Goal: Task Accomplishment & Management: Complete application form

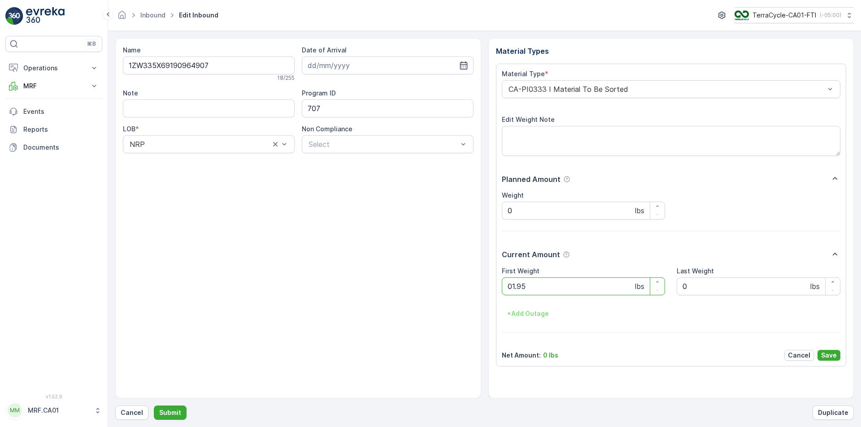
click at [154, 406] on button "Submit" at bounding box center [170, 413] width 33 height 14
click at [534, 286] on Weight "0" at bounding box center [584, 286] width 164 height 18
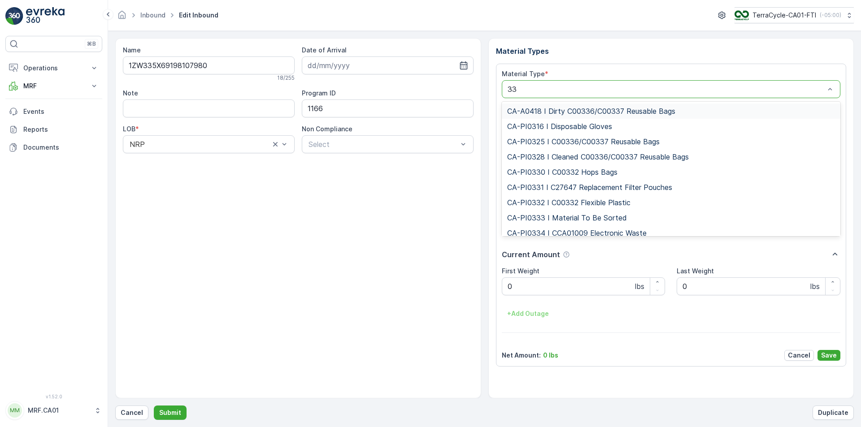
type input "333"
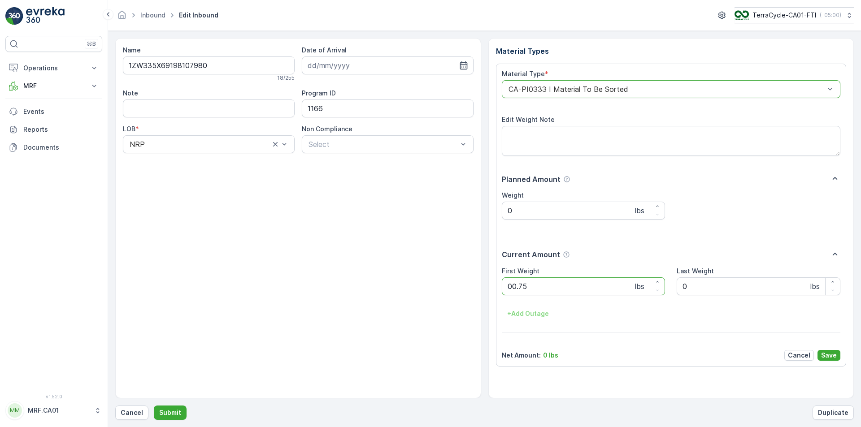
click at [154, 406] on button "Submit" at bounding box center [170, 413] width 33 height 14
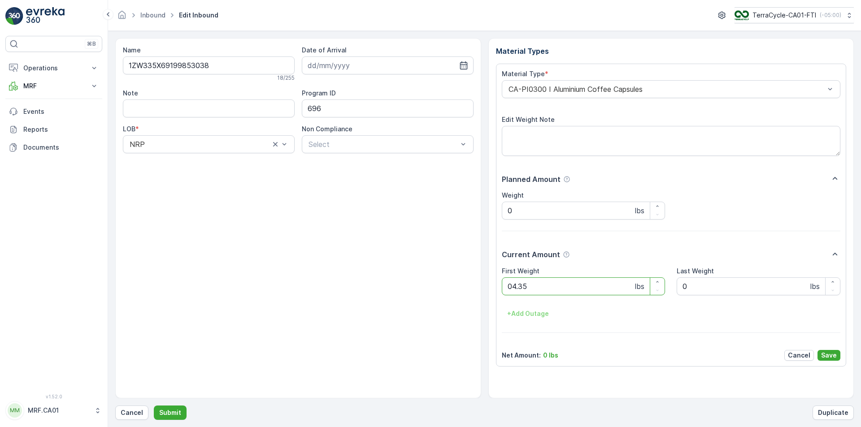
click at [154, 406] on button "Submit" at bounding box center [170, 413] width 33 height 14
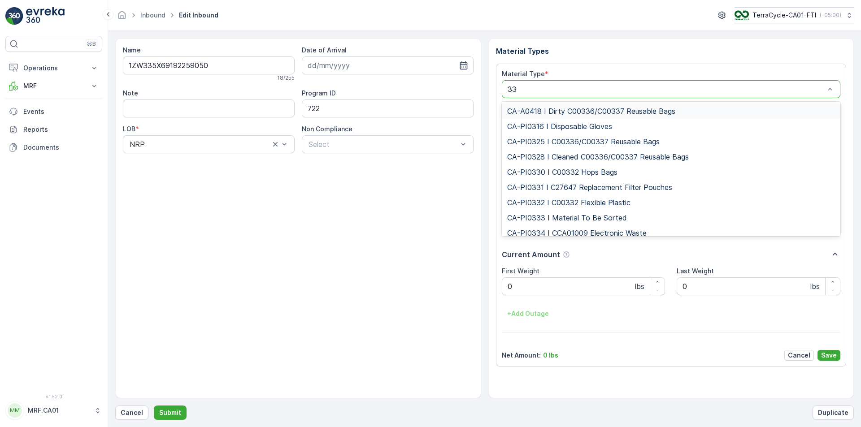
type input "333"
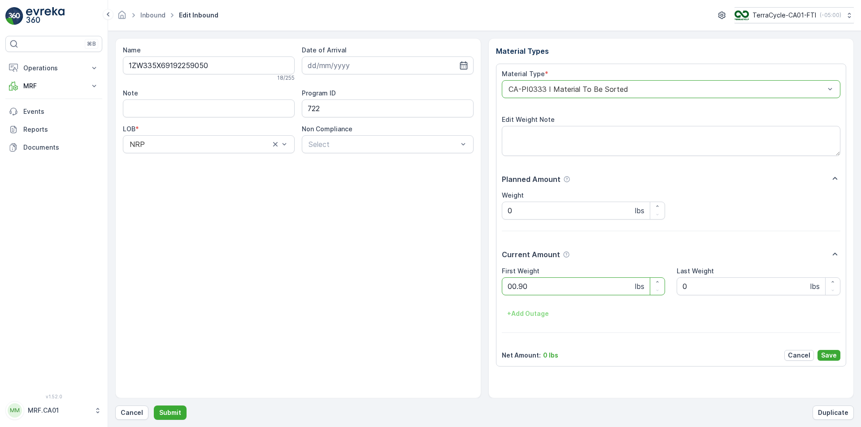
click at [154, 406] on button "Submit" at bounding box center [170, 413] width 33 height 14
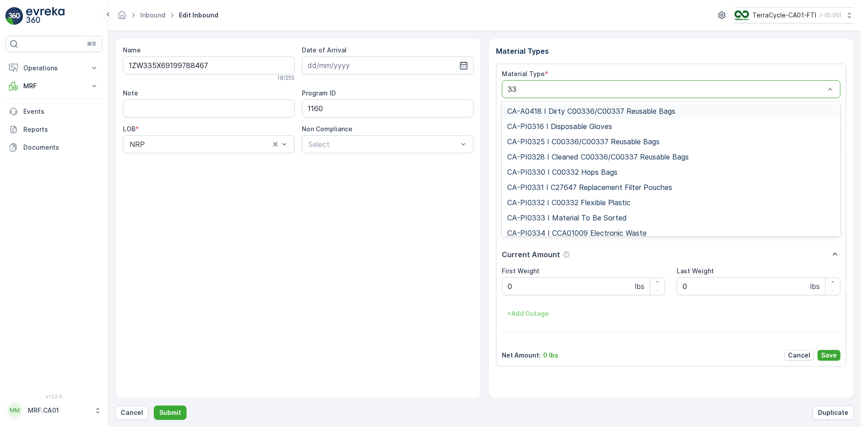
type input "333"
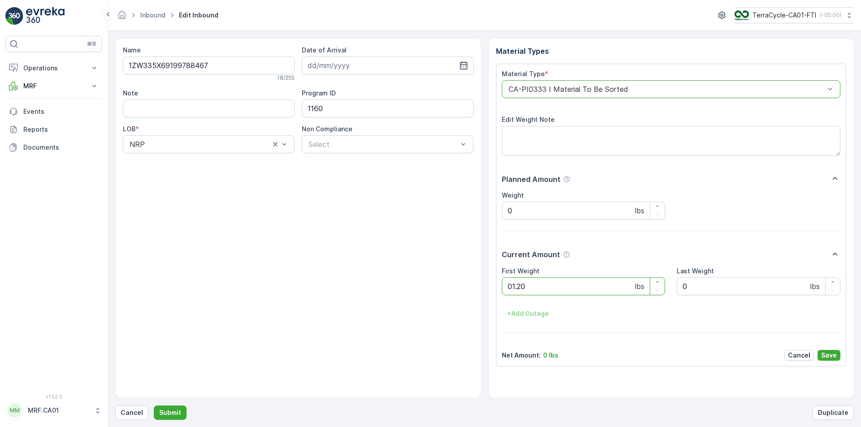
click at [154, 406] on button "Submit" at bounding box center [170, 413] width 33 height 14
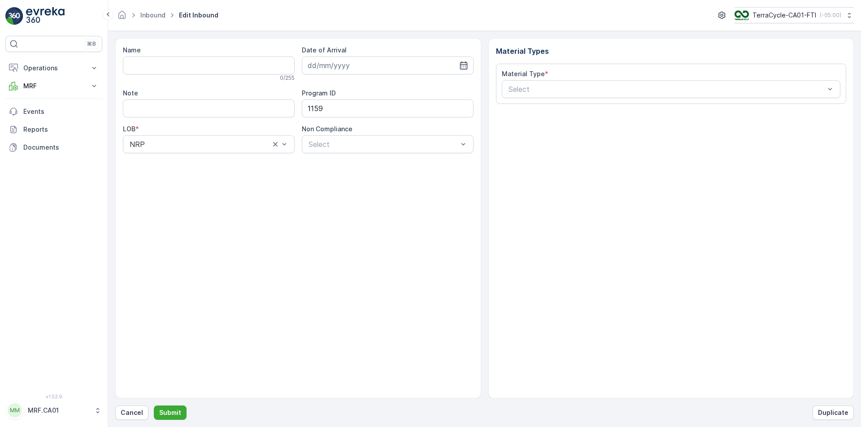
type input "1ZW335X69197421427"
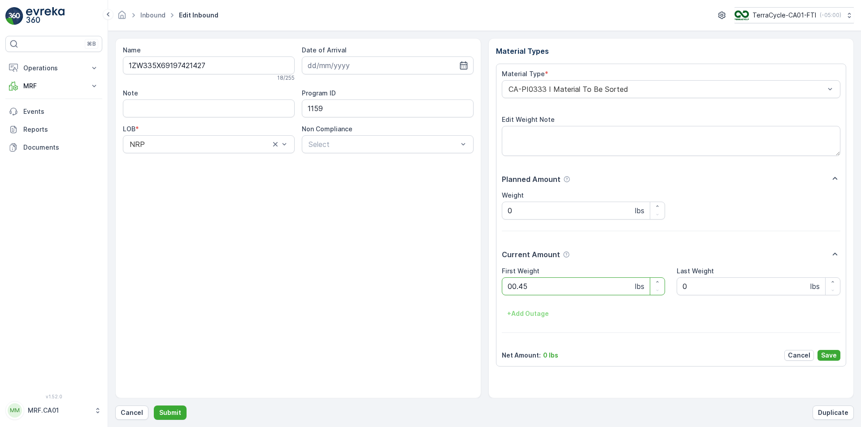
click at [154, 406] on button "Submit" at bounding box center [170, 413] width 33 height 14
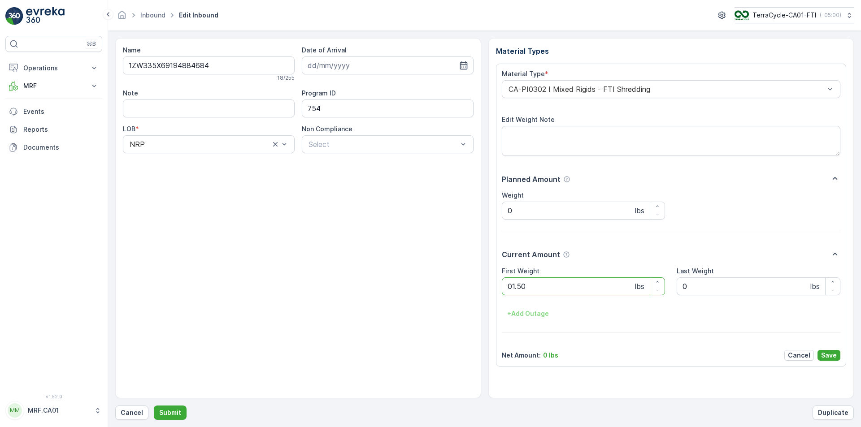
click at [154, 406] on button "Submit" at bounding box center [170, 413] width 33 height 14
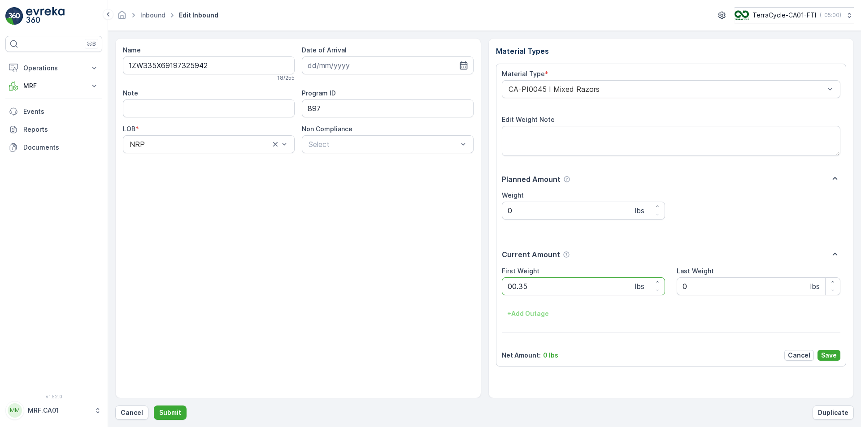
click at [154, 406] on button "Submit" at bounding box center [170, 413] width 33 height 14
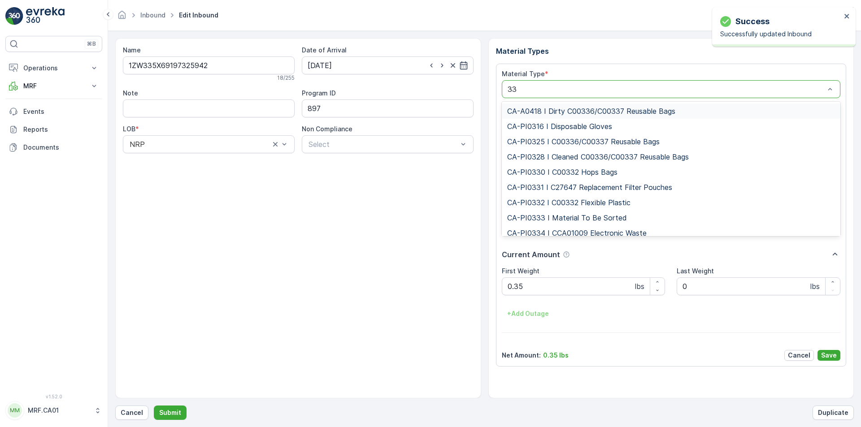
type input "333"
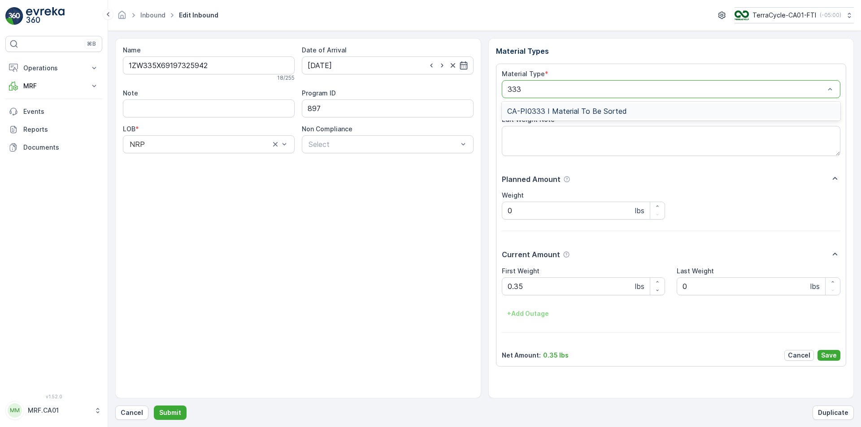
click at [571, 115] on span "CA-PI0333 I Material To Be Sorted" at bounding box center [567, 111] width 120 height 8
click at [831, 352] on p "Save" at bounding box center [829, 355] width 16 height 9
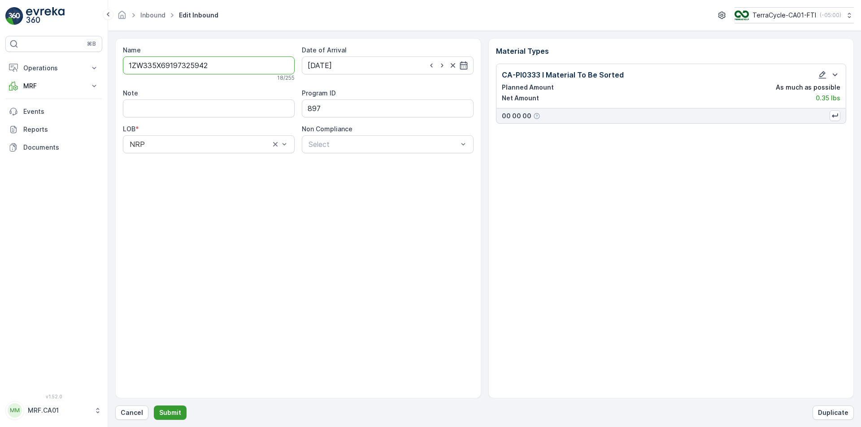
click at [175, 413] on p "Submit" at bounding box center [170, 412] width 22 height 9
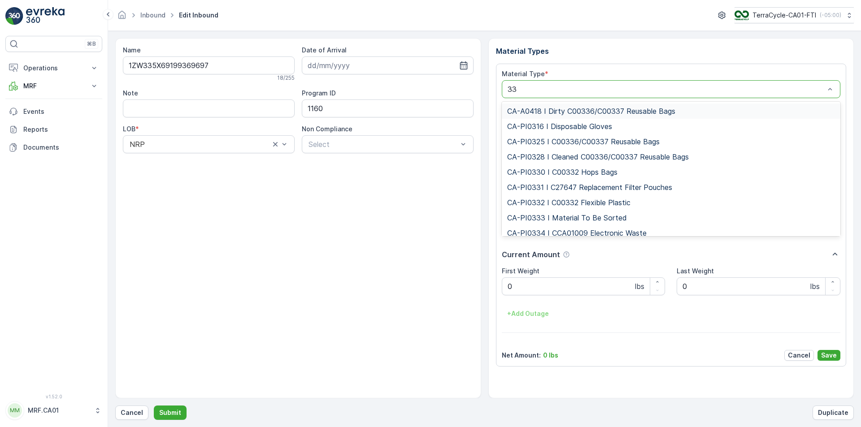
type input "333"
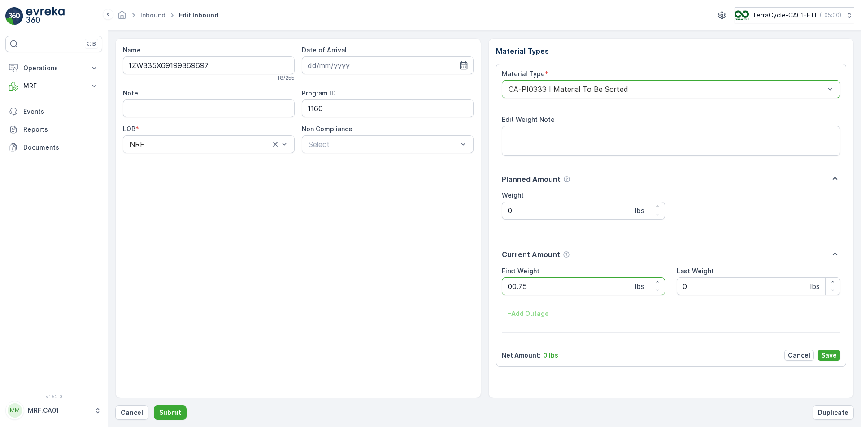
click at [154, 406] on button "Submit" at bounding box center [170, 413] width 33 height 14
click at [578, 82] on div "CA-PI0001 I Mixed Flexible Plastic" at bounding box center [671, 89] width 339 height 18
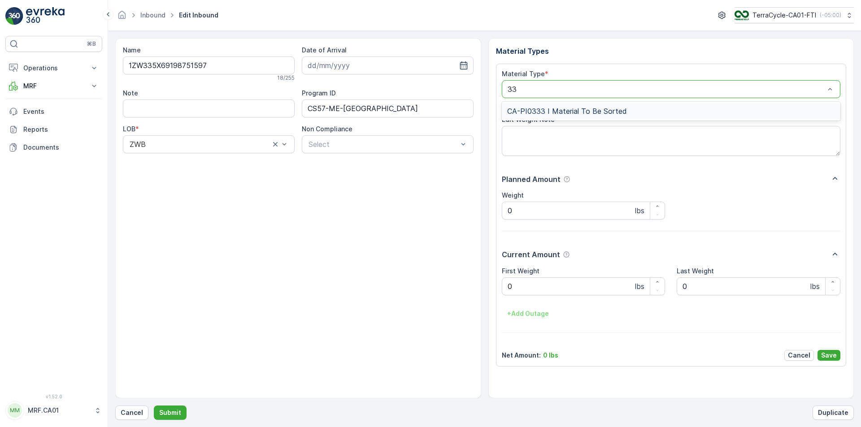
type input "333"
click at [154, 406] on button "Submit" at bounding box center [170, 413] width 33 height 14
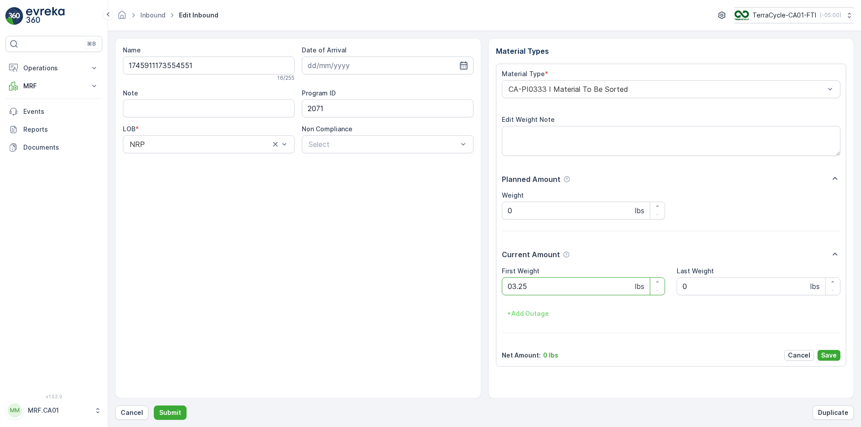
click at [154, 406] on button "Submit" at bounding box center [170, 413] width 33 height 14
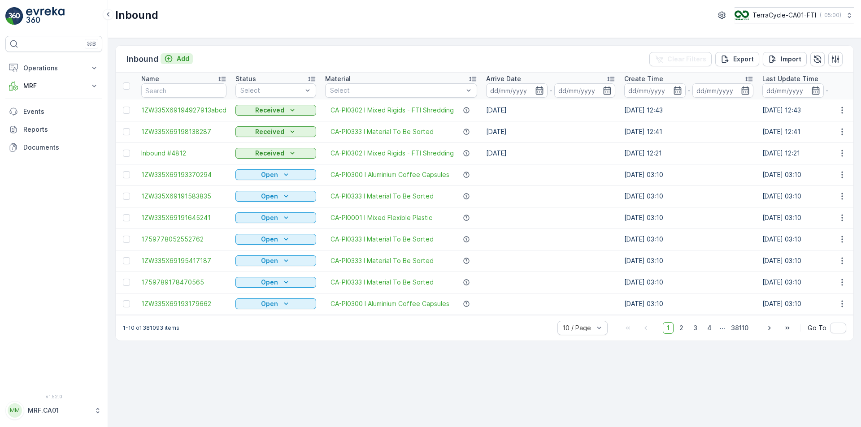
click at [167, 56] on icon "Add" at bounding box center [168, 58] width 9 height 9
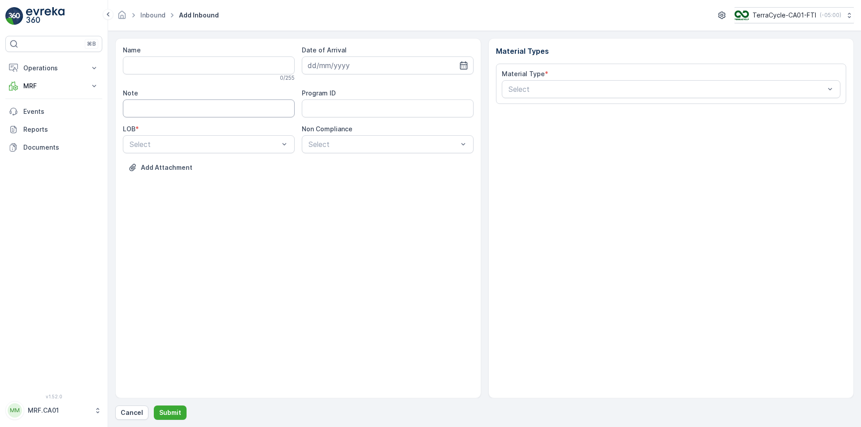
click at [156, 110] on input "Note" at bounding box center [209, 108] width 172 height 18
type input "canpar gogo"
click at [202, 168] on div "NRP" at bounding box center [208, 166] width 161 height 8
click at [326, 151] on div "Select" at bounding box center [388, 144] width 172 height 18
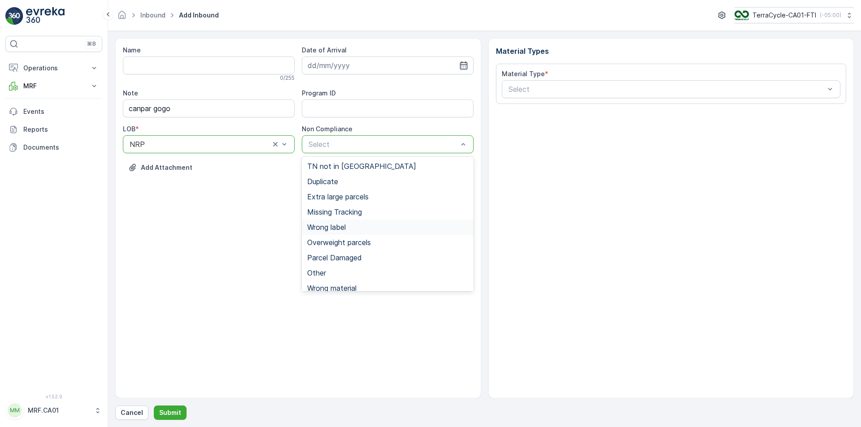
click at [346, 221] on div "Wrong label" at bounding box center [388, 227] width 172 height 15
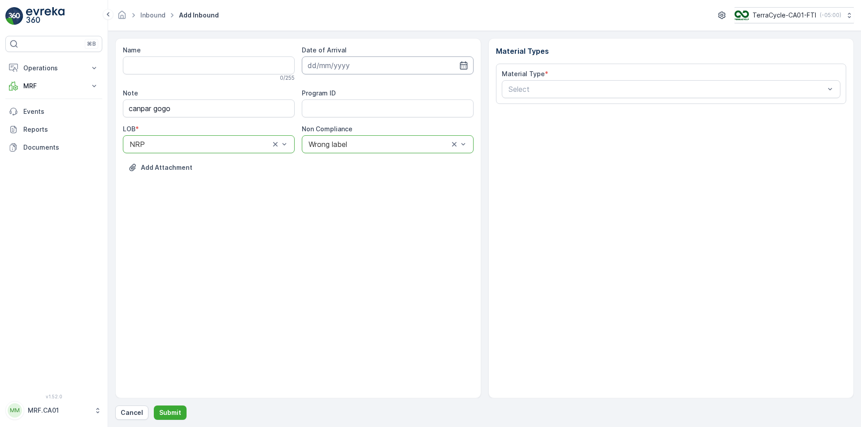
drag, startPoint x: 469, startPoint y: 61, endPoint x: 463, endPoint y: 61, distance: 5.5
click at [468, 61] on input at bounding box center [388, 65] width 172 height 18
click at [350, 140] on div "7" at bounding box center [349, 140] width 14 height 14
type input "[DATE]"
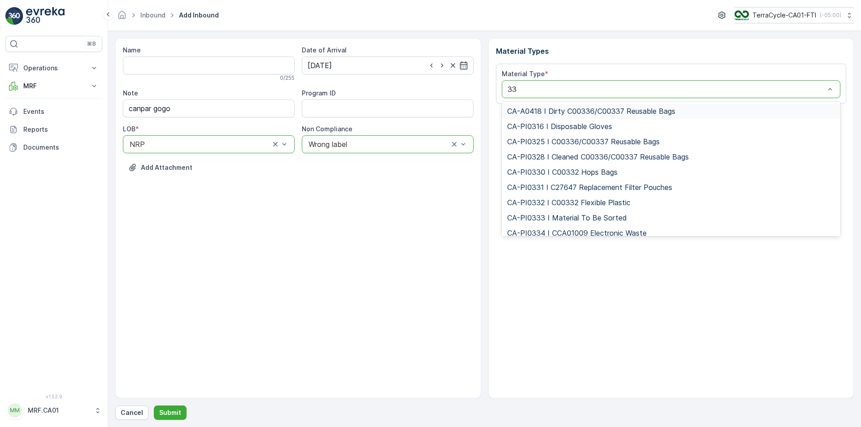
type input "333"
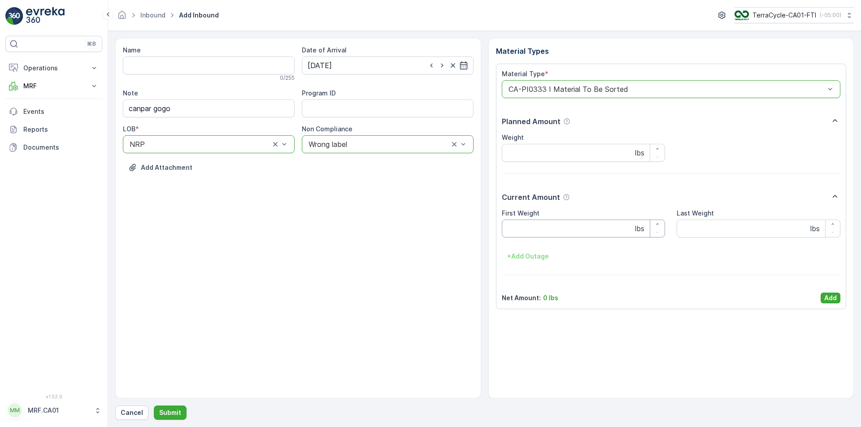
click at [552, 224] on Weight "First Weight" at bounding box center [584, 229] width 164 height 18
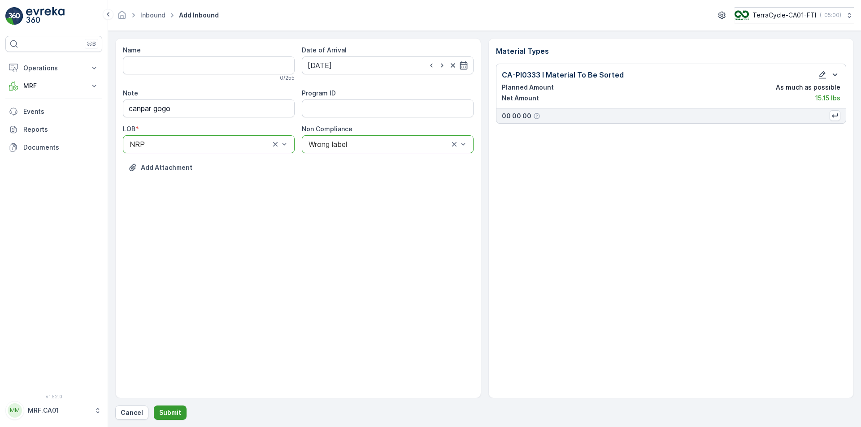
click at [156, 407] on button "Submit" at bounding box center [170, 413] width 33 height 14
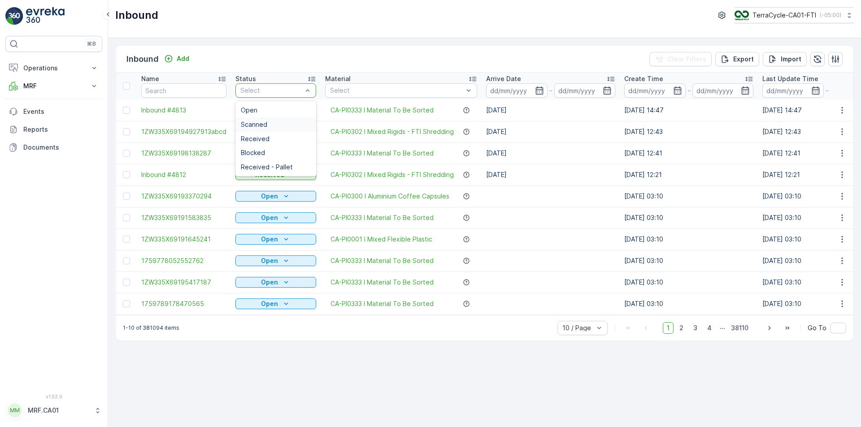
click at [277, 123] on div "Scanned" at bounding box center [276, 124] width 70 height 7
